Goal: Obtain resource: Download file/media

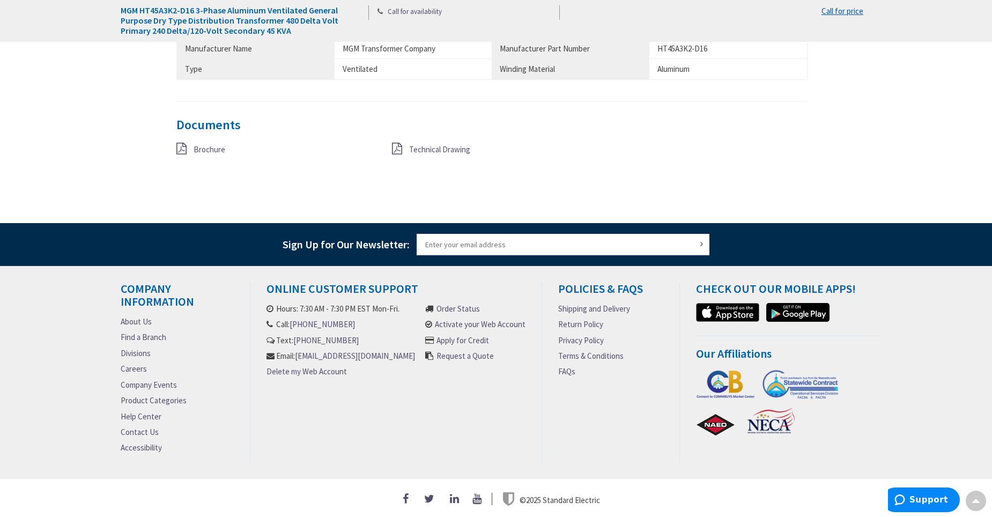
scroll to position [858, 0]
click at [439, 145] on span "Technical Drawing" at bounding box center [439, 149] width 61 height 10
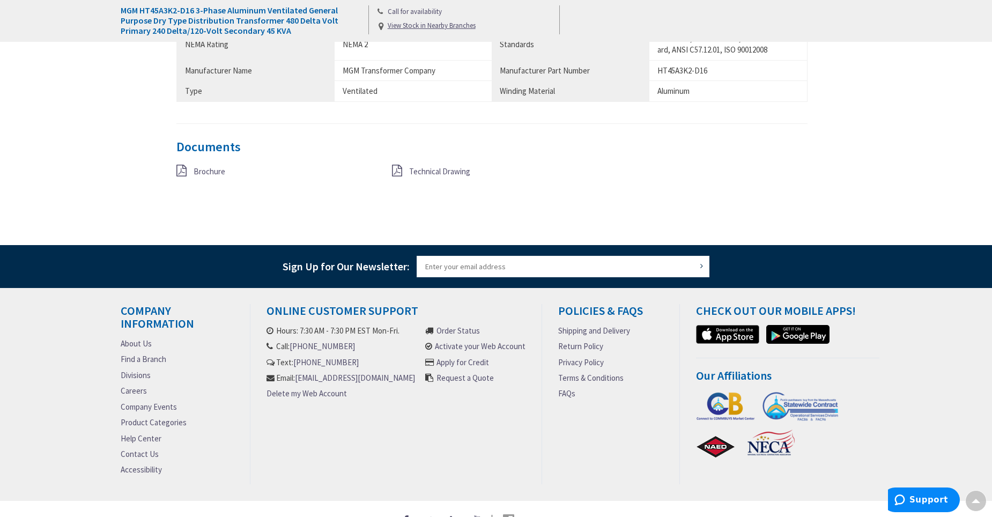
scroll to position [862, 0]
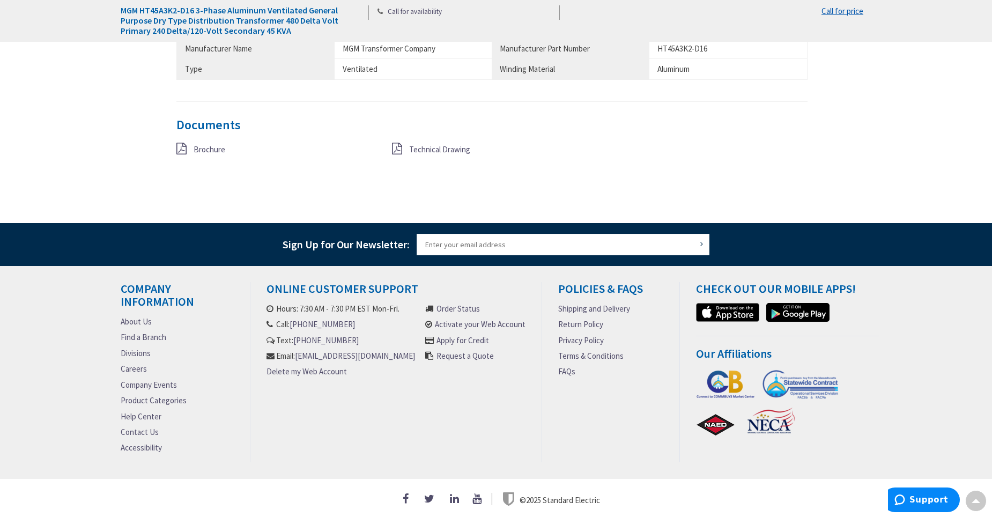
click at [190, 147] on div "Brochure" at bounding box center [276, 149] width 216 height 13
click at [195, 147] on span "Brochure" at bounding box center [210, 149] width 32 height 10
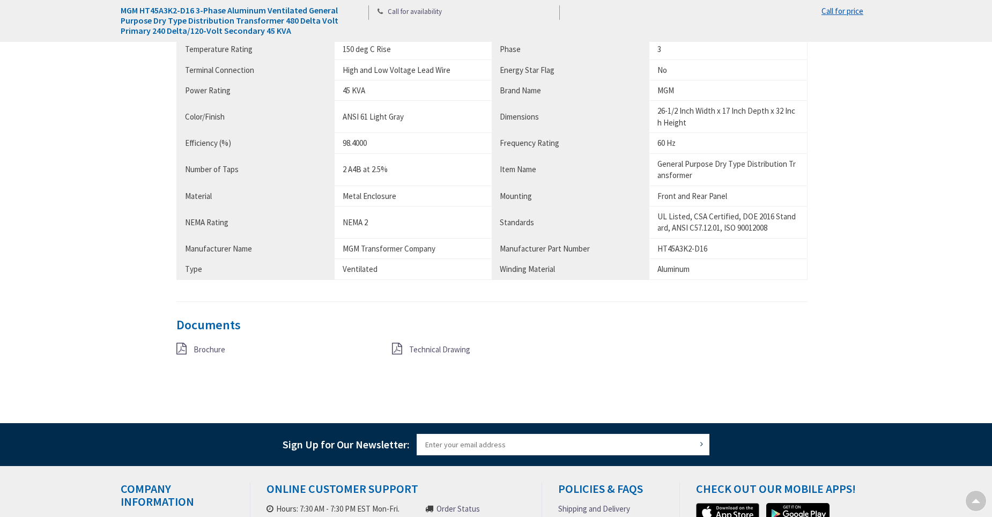
scroll to position [697, 0]
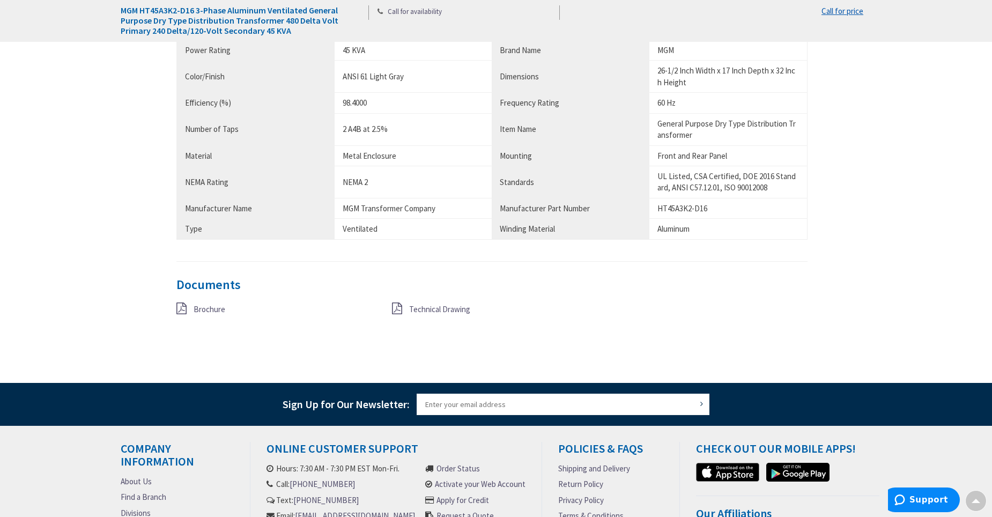
click at [224, 312] on span "Brochure" at bounding box center [210, 309] width 32 height 10
